Goal: Transaction & Acquisition: Purchase product/service

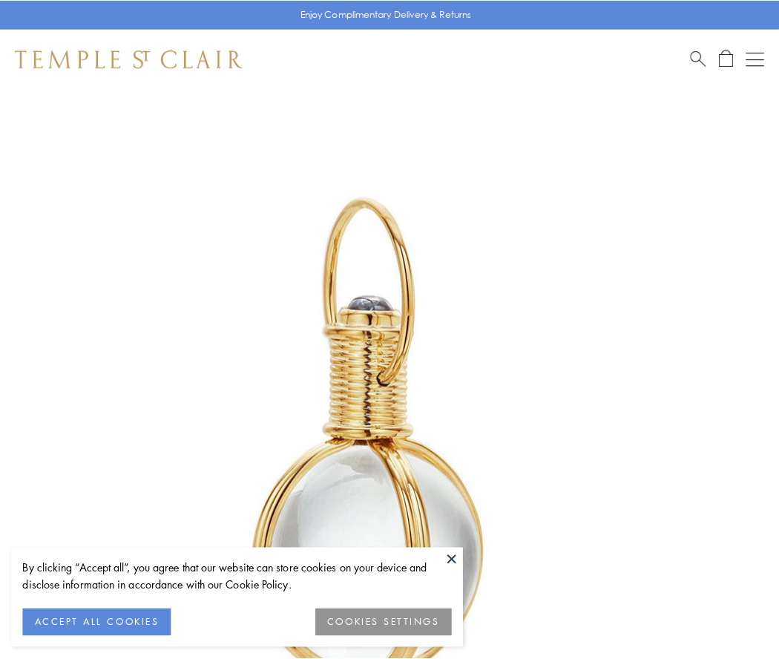
scroll to position [387, 0]
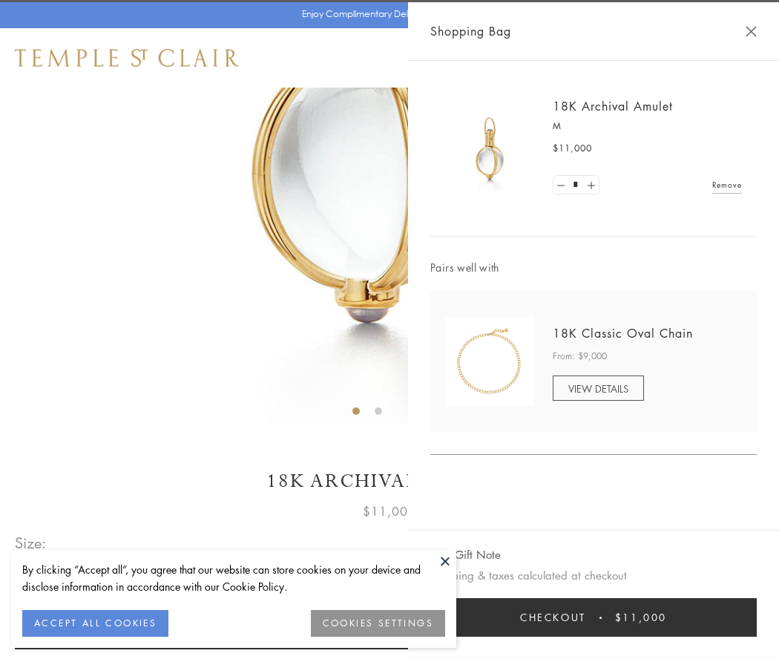
click at [594, 617] on button "Checkout $11,000" at bounding box center [593, 617] width 326 height 39
